Goal: Find specific page/section: Find specific page/section

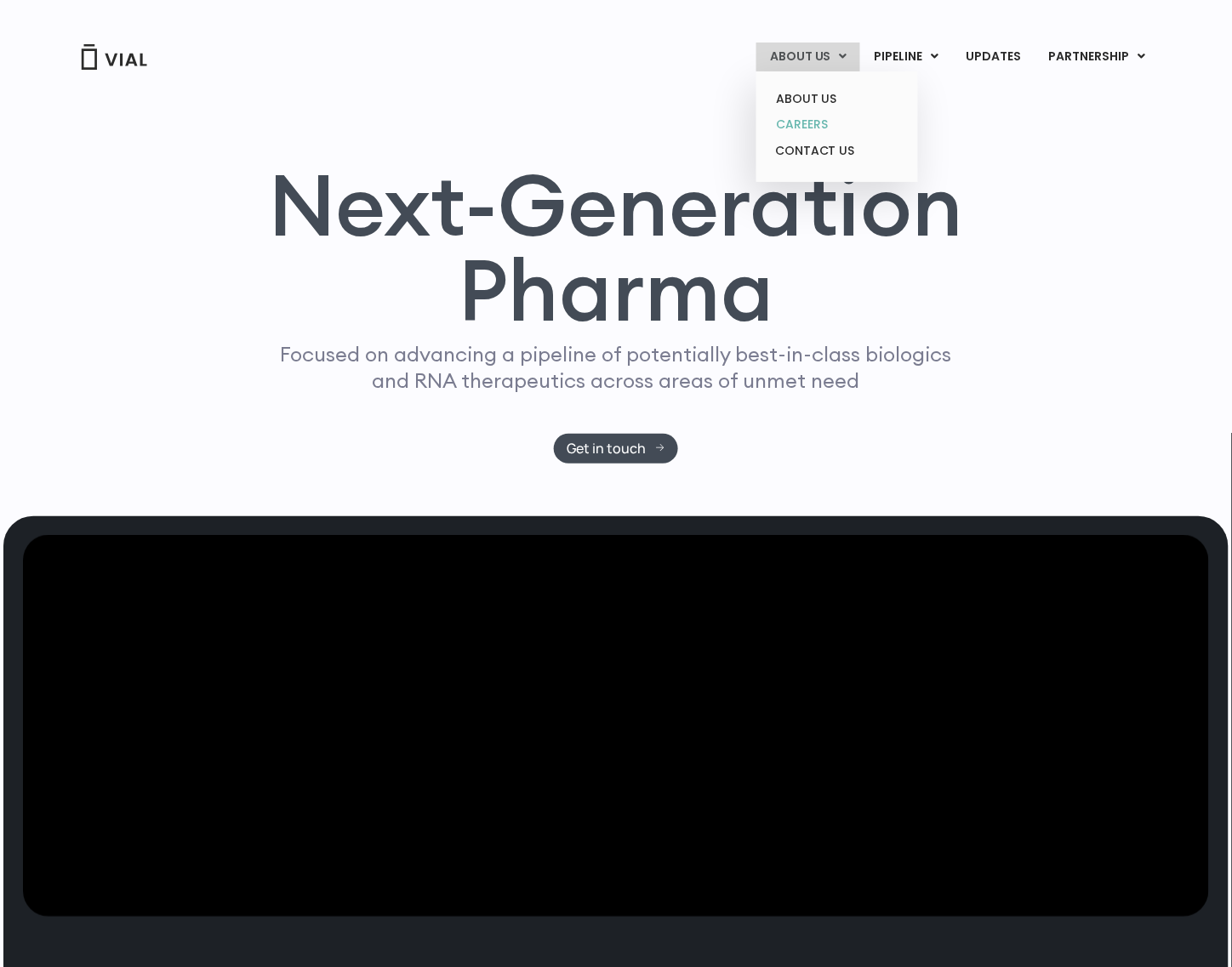
click at [814, 132] on link "CAREERS" at bounding box center [836, 124] width 149 height 27
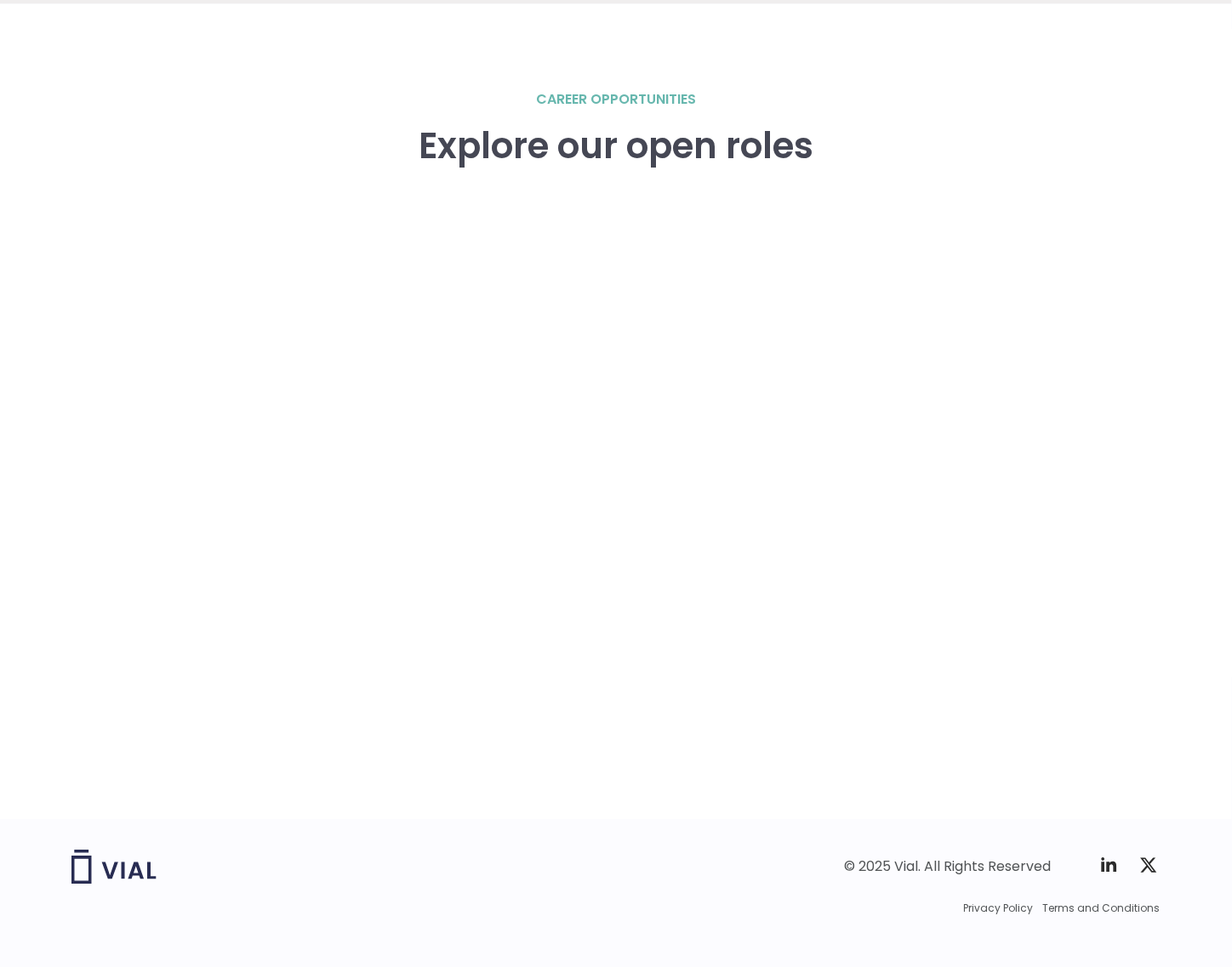
scroll to position [2366, 0]
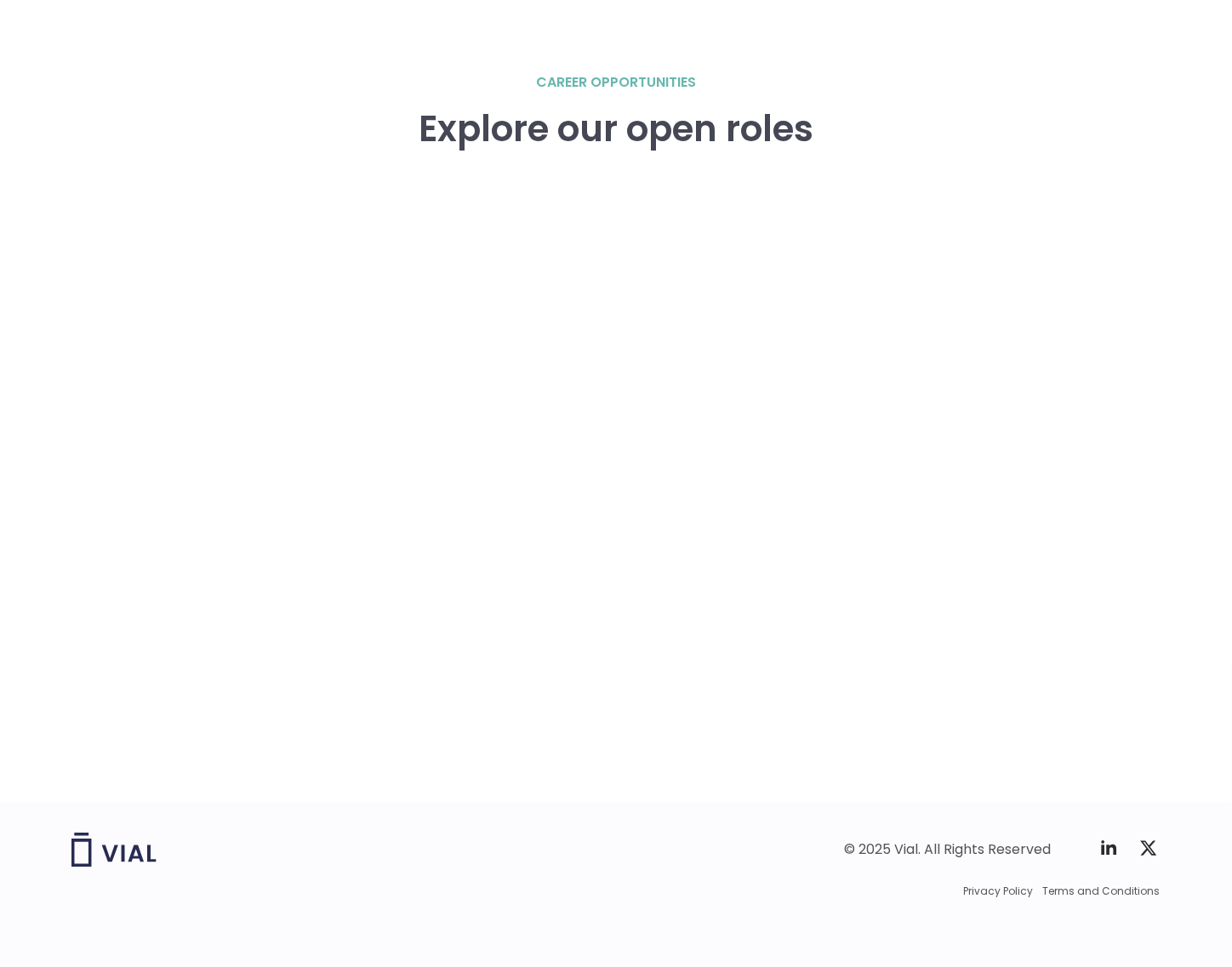
click at [1123, 460] on div "career opportunities Explore our open roles" at bounding box center [616, 437] width 1089 height 731
click at [1123, 440] on div "career opportunities Explore our open roles" at bounding box center [616, 437] width 1089 height 731
drag, startPoint x: 1163, startPoint y: 580, endPoint x: 1134, endPoint y: 610, distance: 41.7
click at [1163, 584] on div "career opportunities Explore our open roles" at bounding box center [616, 395] width 1232 height 816
click at [107, 525] on div "career opportunities Explore our open roles" at bounding box center [616, 437] width 1089 height 731
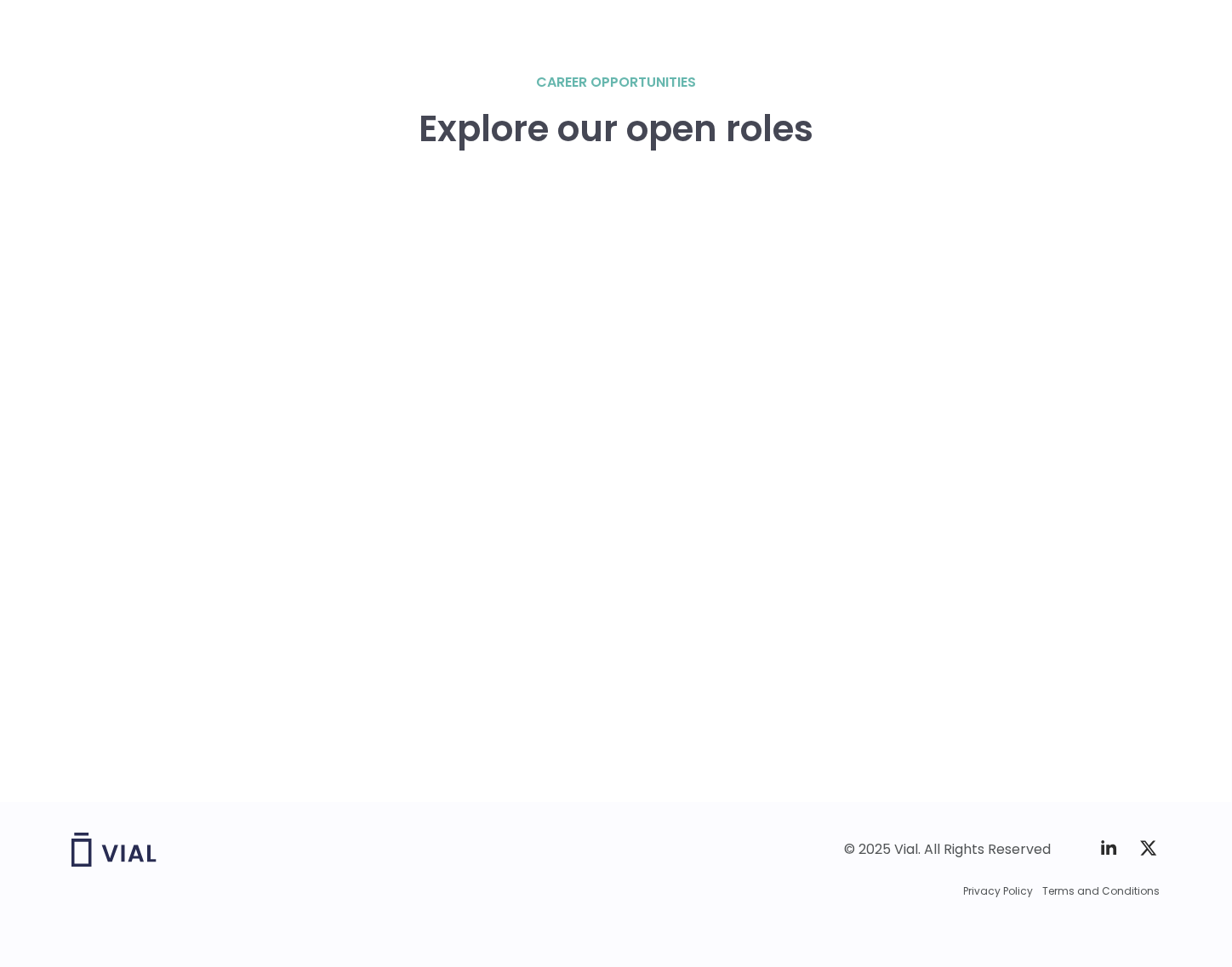
click at [129, 457] on div "career opportunities Explore our open roles" at bounding box center [616, 437] width 1089 height 731
click at [136, 460] on div "career opportunities Explore our open roles" at bounding box center [616, 437] width 1089 height 731
click at [151, 495] on div "career opportunities Explore our open roles" at bounding box center [616, 437] width 1089 height 731
click at [138, 541] on div "career opportunities Explore our open roles" at bounding box center [616, 437] width 1089 height 731
click at [124, 480] on div "career opportunities Explore our open roles" at bounding box center [616, 437] width 1089 height 731
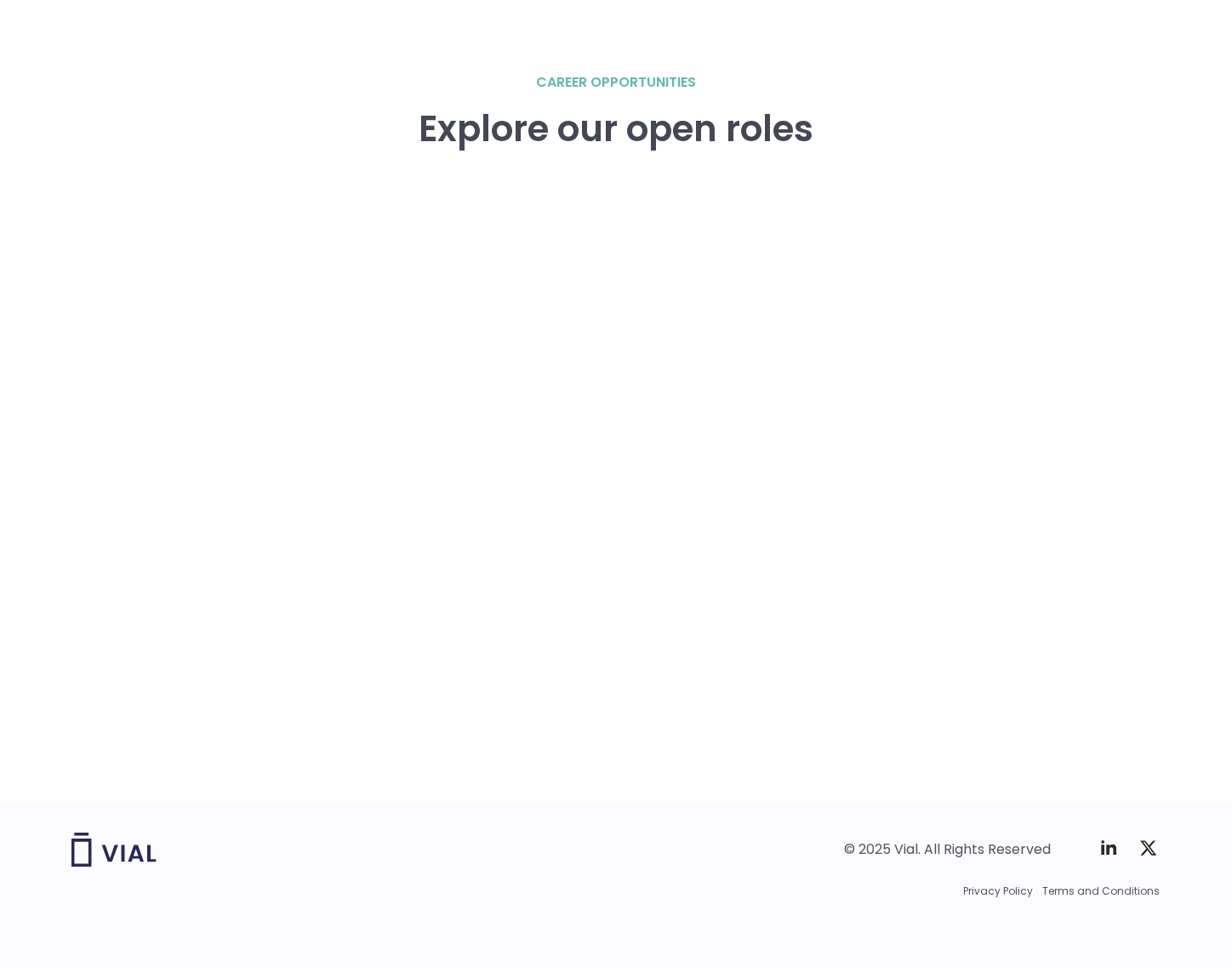
drag, startPoint x: 1102, startPoint y: 493, endPoint x: 1120, endPoint y: 502, distance: 20.1
click at [1103, 493] on div "career opportunities Explore our open roles" at bounding box center [616, 437] width 1089 height 731
click at [1128, 507] on div "career opportunities Explore our open roles" at bounding box center [616, 437] width 1089 height 731
click at [1133, 478] on div "career opportunities Explore our open roles" at bounding box center [616, 437] width 1089 height 731
drag, startPoint x: 1137, startPoint y: 481, endPoint x: 1161, endPoint y: 491, distance: 26.0
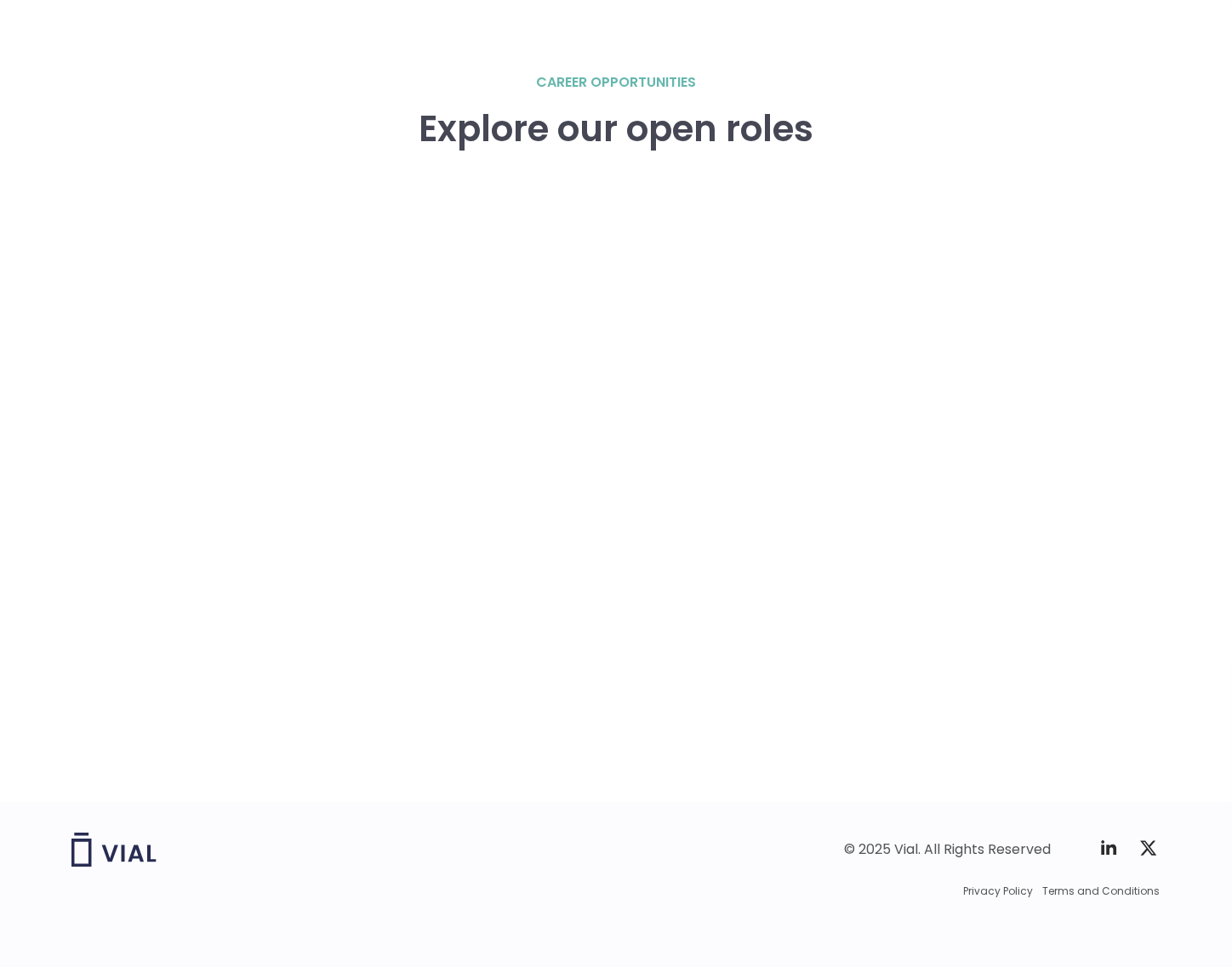
click at [1138, 481] on div "career opportunities Explore our open roles" at bounding box center [616, 437] width 1089 height 731
click at [1164, 496] on div "career opportunities Explore our open roles" at bounding box center [616, 395] width 1232 height 816
